Goal: Information Seeking & Learning: Learn about a topic

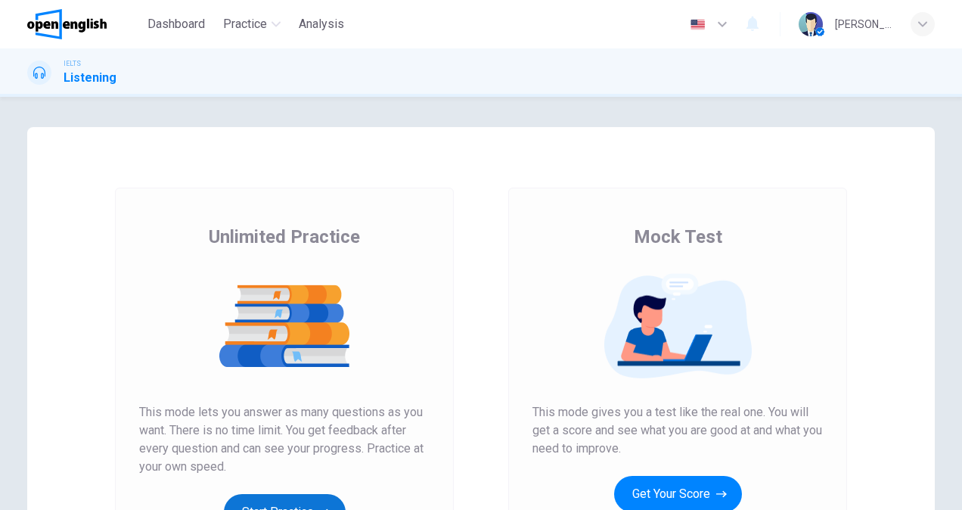
scroll to position [151, 0]
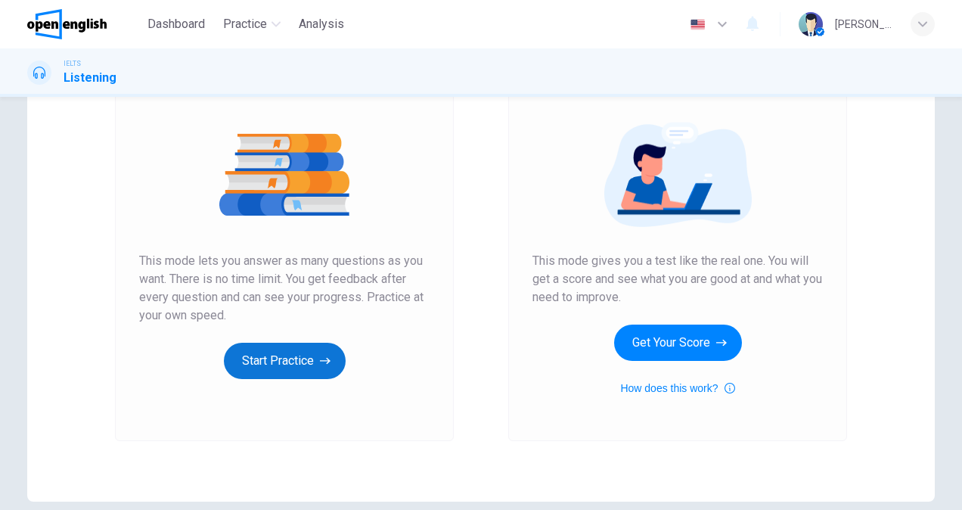
click at [256, 370] on button "Start Practice" at bounding box center [285, 360] width 122 height 36
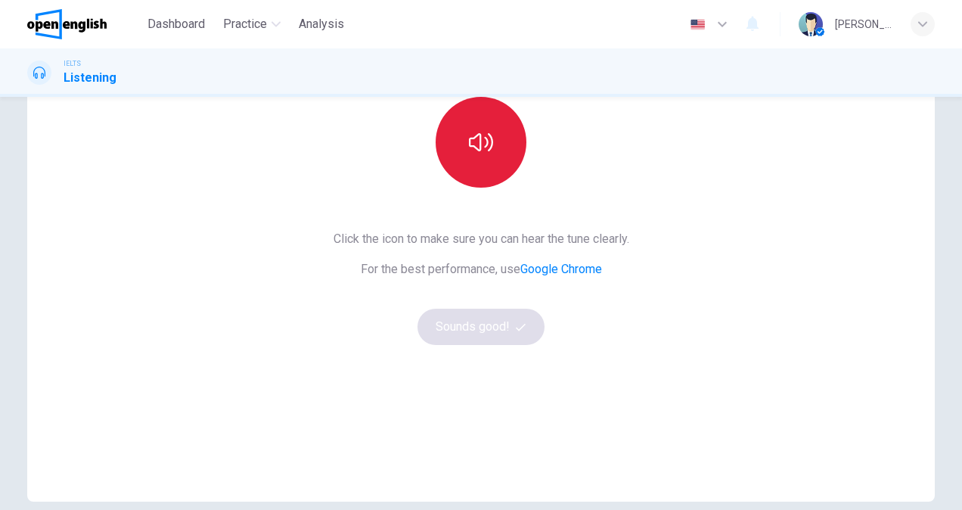
click at [469, 153] on icon "button" at bounding box center [481, 142] width 24 height 24
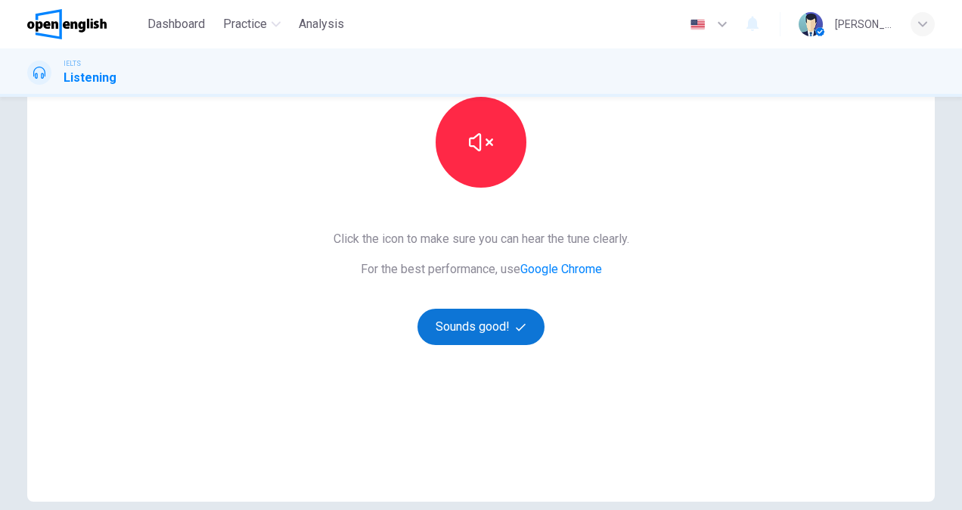
click at [481, 327] on button "Sounds good!" at bounding box center [480, 326] width 127 height 36
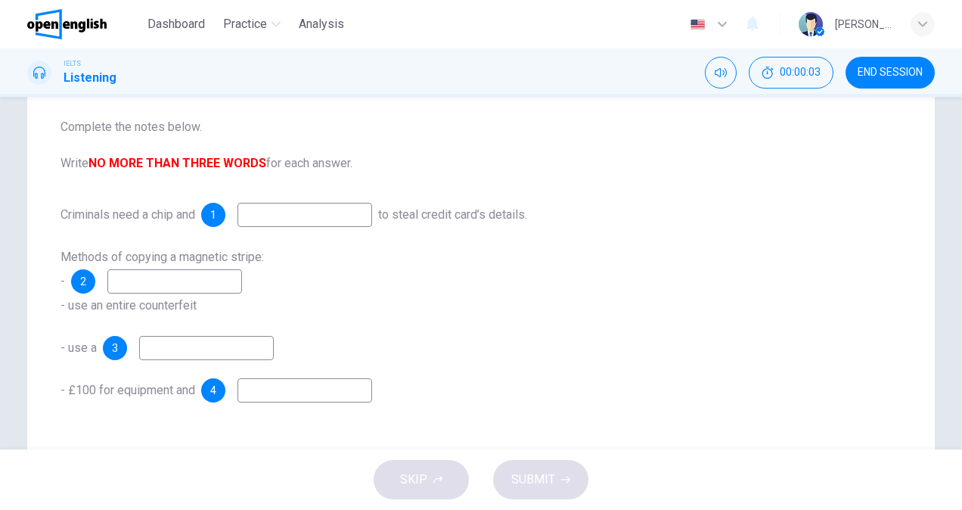
click at [70, 79] on h1 "Listening" at bounding box center [90, 78] width 53 height 18
click at [720, 73] on icon "Mute" at bounding box center [720, 73] width 12 height 12
click at [723, 73] on icon "Unmute" at bounding box center [720, 73] width 12 height 12
click at [220, 218] on div "1" at bounding box center [213, 215] width 24 height 24
click at [71, 20] on img at bounding box center [66, 24] width 79 height 30
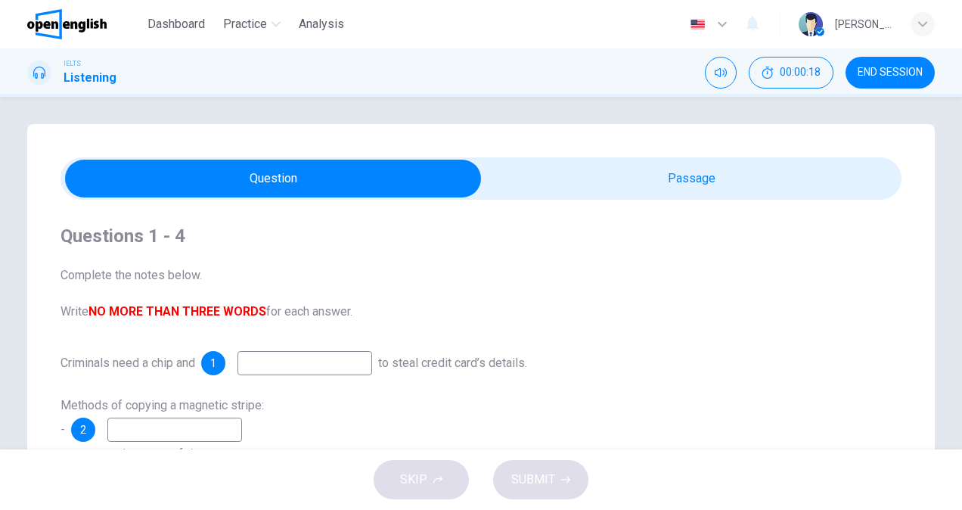
scroll to position [0, 0]
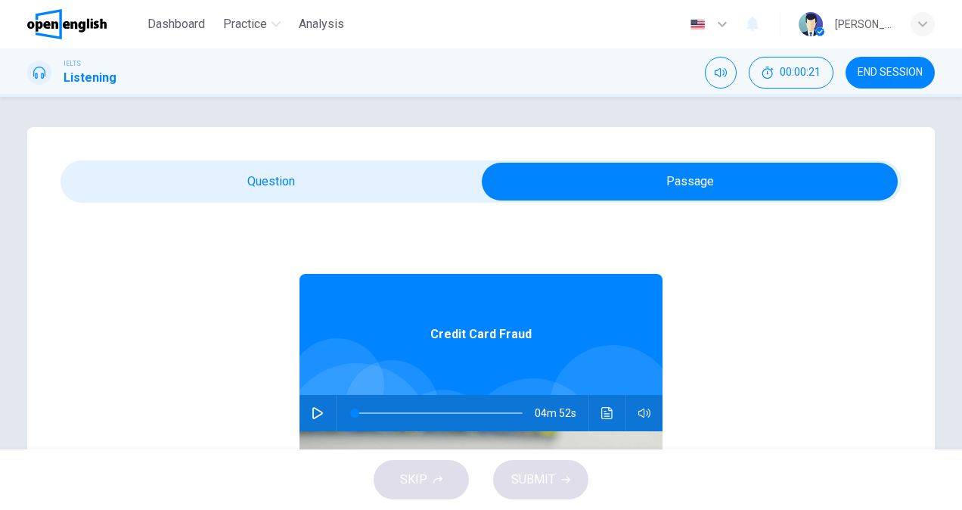
click at [311, 407] on icon "button" at bounding box center [317, 413] width 12 height 12
click at [730, 74] on button "Mute" at bounding box center [721, 73] width 32 height 32
click at [718, 62] on button "Unmute" at bounding box center [721, 73] width 32 height 32
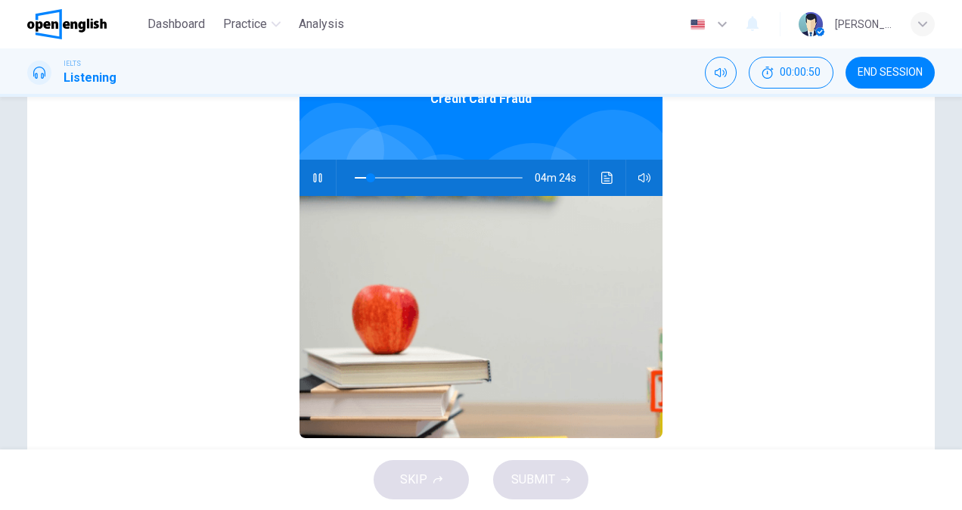
scroll to position [151, 0]
click at [419, 310] on img at bounding box center [480, 316] width 363 height 242
click at [312, 177] on icon "button" at bounding box center [317, 177] width 12 height 12
type input "**"
drag, startPoint x: 64, startPoint y: 28, endPoint x: 549, endPoint y: 112, distance: 491.8
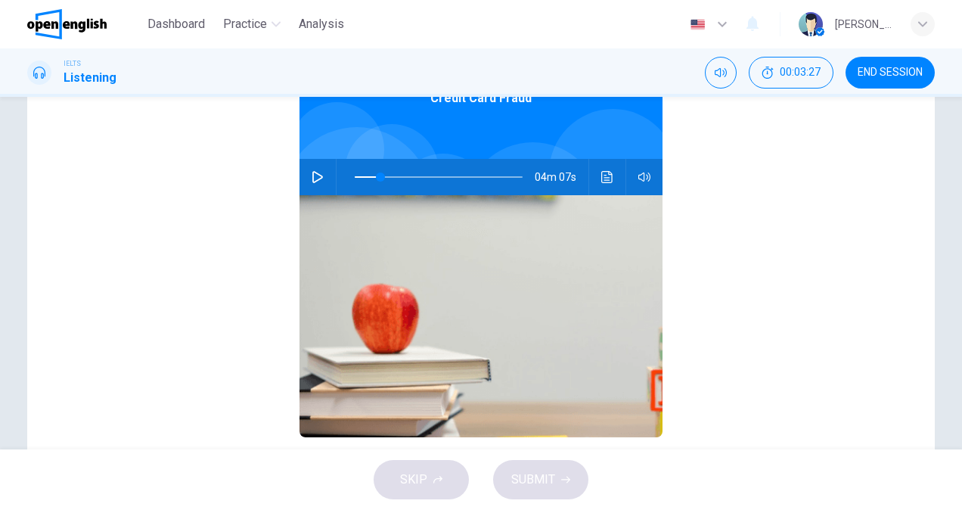
click at [64, 28] on img at bounding box center [66, 24] width 79 height 30
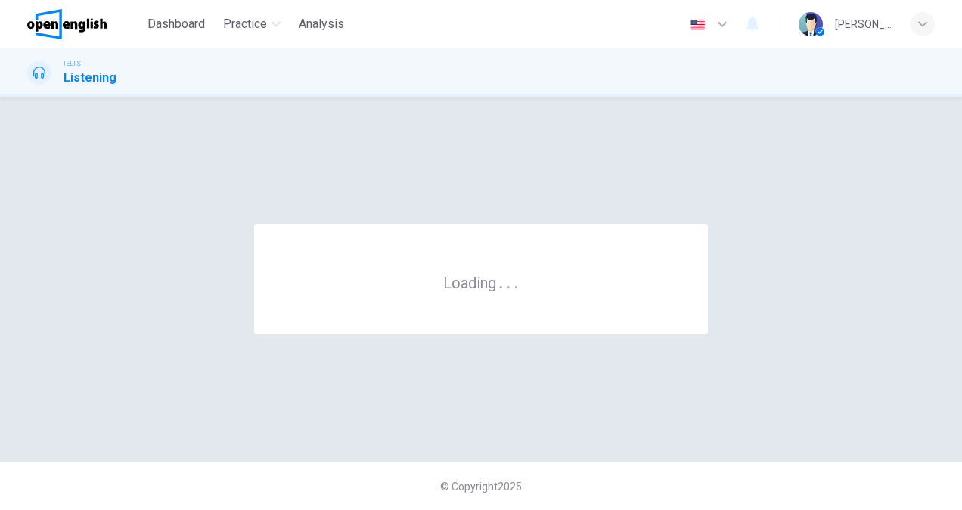
scroll to position [0, 0]
